Goal: Check status: Check status

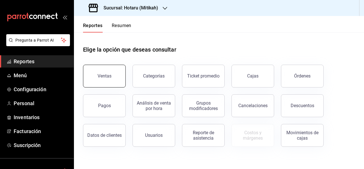
click at [106, 74] on div "Ventas" at bounding box center [105, 75] width 14 height 5
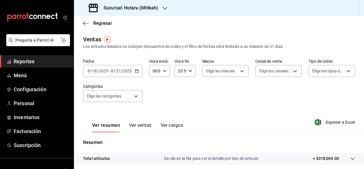
click at [135, 72] on icon "button" at bounding box center [137, 71] width 4 height 4
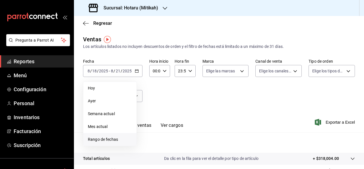
click at [107, 140] on span "Rango de fechas" at bounding box center [110, 139] width 44 height 6
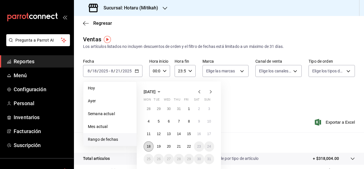
click at [149, 147] on abbr "18" at bounding box center [149, 146] width 4 height 4
click at [153, 146] on button "18" at bounding box center [149, 146] width 10 height 10
click at [181, 144] on button "21" at bounding box center [179, 146] width 10 height 10
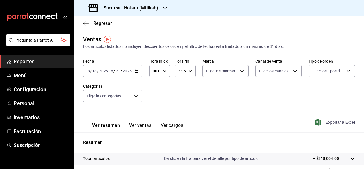
click at [316, 123] on icon "button" at bounding box center [318, 122] width 6 height 7
